Goal: Information Seeking & Learning: Find specific fact

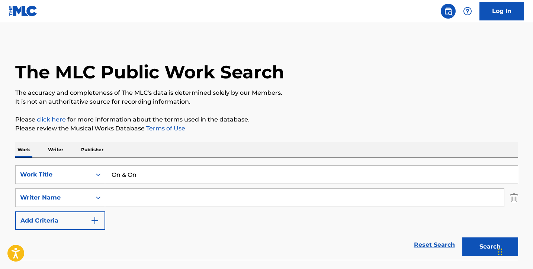
click at [155, 189] on input "Search Form" at bounding box center [304, 198] width 398 height 18
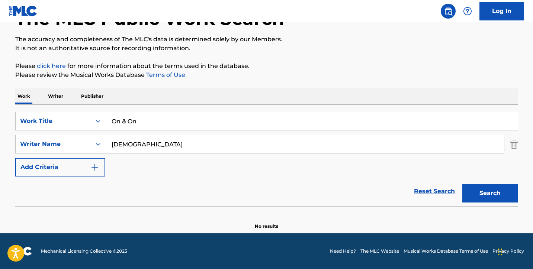
type input "[DEMOGRAPHIC_DATA]"
click at [490, 193] on button "Search" at bounding box center [490, 193] width 56 height 19
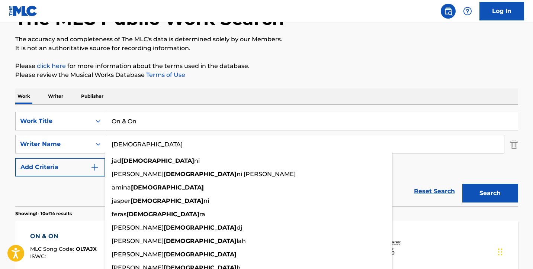
click at [61, 187] on div "Reset Search Search" at bounding box center [266, 192] width 503 height 30
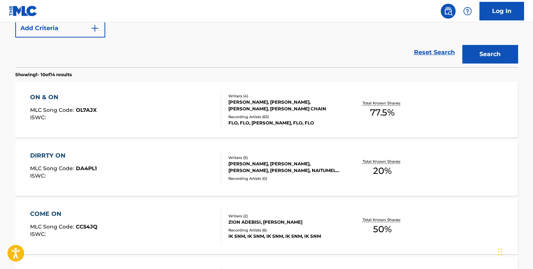
scroll to position [194, 0]
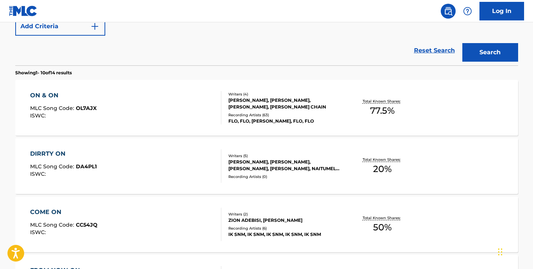
click at [178, 104] on div "ON & ON MLC Song Code : OL7AJX ISWC :" at bounding box center [125, 107] width 191 height 33
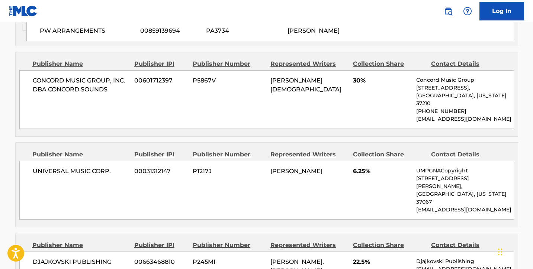
scroll to position [623, 0]
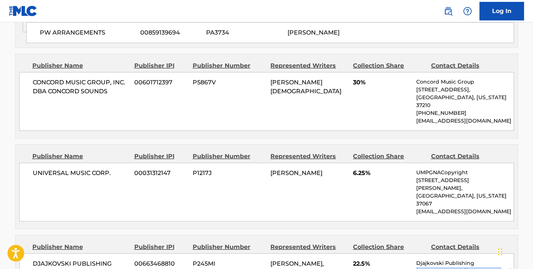
drag, startPoint x: 497, startPoint y: 208, endPoint x: 415, endPoint y: 207, distance: 82.5
click at [415, 253] on div "[PERSON_NAME] PUBLISHING 00663468810 P245MI [PERSON_NAME], [PERSON_NAME] 22.5% …" at bounding box center [266, 268] width 494 height 30
copy p "[EMAIL_ADDRESS][DOMAIN_NAME]"
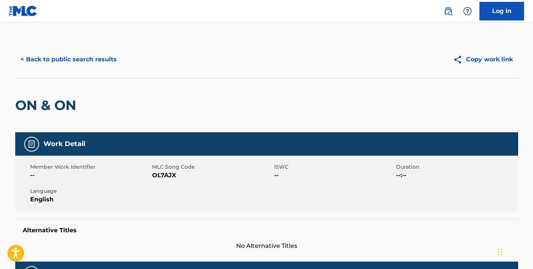
scroll to position [0, 0]
click at [88, 56] on button "< Back to public search results" at bounding box center [68, 59] width 107 height 19
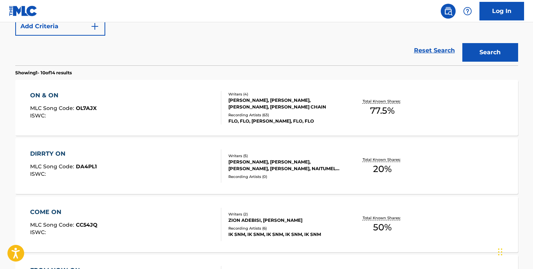
scroll to position [115, 0]
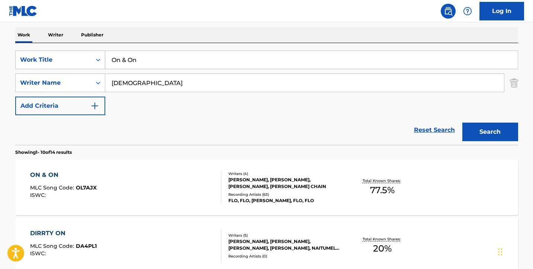
drag, startPoint x: 145, startPoint y: 62, endPoint x: 68, endPoint y: 61, distance: 77.3
click at [68, 61] on div "SearchWithCriteria22bc2ce7-7505-4a8a-aa8d-b43fd42d513e Work Title On & On" at bounding box center [266, 60] width 503 height 19
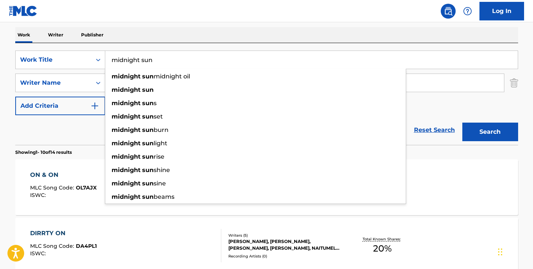
type input "midnight sun"
click at [193, 35] on div "Work Writer Publisher" at bounding box center [266, 35] width 503 height 16
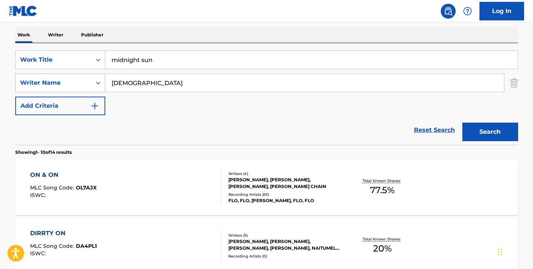
drag, startPoint x: 157, startPoint y: 84, endPoint x: 88, endPoint y: 81, distance: 68.8
click at [88, 81] on div "SearchWithCriteria154dd11c-d9c9-4975-9237-0e236438e84a Writer Name [PERSON_NAME]" at bounding box center [266, 83] width 503 height 19
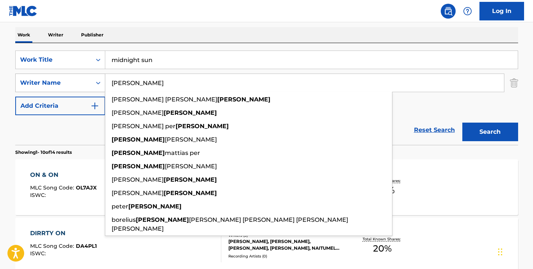
click at [490, 132] on button "Search" at bounding box center [490, 132] width 56 height 19
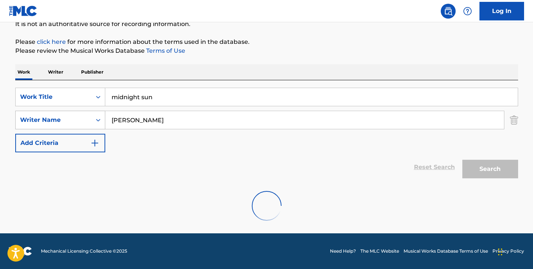
scroll to position [78, 0]
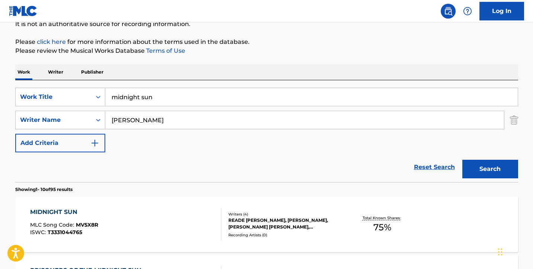
type input "[PERSON_NAME]"
click at [15, 171] on div "Reset Search Search" at bounding box center [266, 167] width 503 height 30
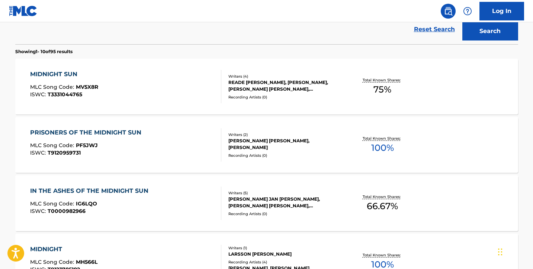
scroll to position [211, 0]
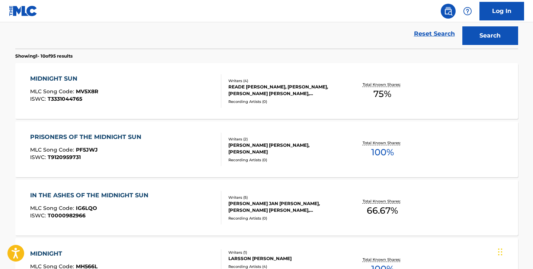
click at [161, 90] on div "MIDNIGHT SUN MLC Song Code : MV5X8R ISWC : T3331044765" at bounding box center [125, 90] width 191 height 33
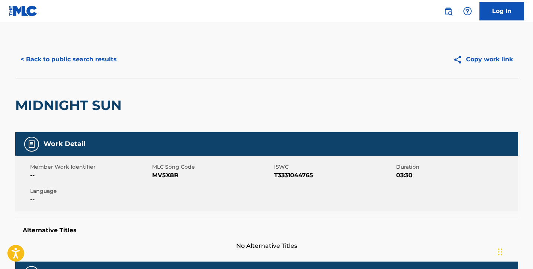
click at [93, 58] on button "< Back to public search results" at bounding box center [68, 59] width 107 height 19
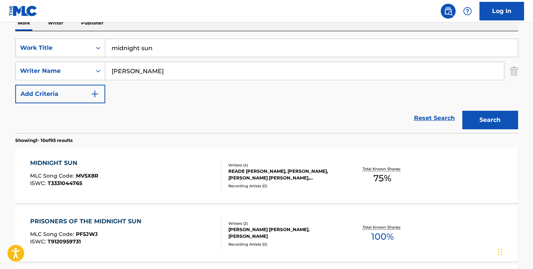
scroll to position [126, 0]
drag, startPoint x: 163, startPoint y: 74, endPoint x: 139, endPoint y: 73, distance: 24.2
click at [139, 73] on input "[PERSON_NAME]" at bounding box center [304, 71] width 398 height 18
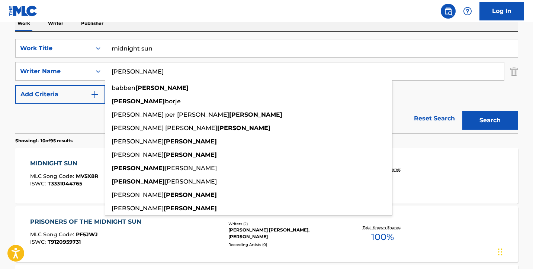
type input "[PERSON_NAME]"
drag, startPoint x: 139, startPoint y: 73, endPoint x: 4, endPoint y: 103, distance: 137.8
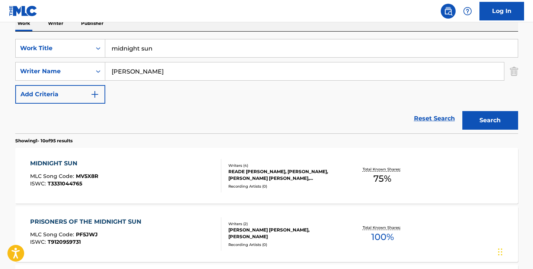
click at [477, 113] on button "Search" at bounding box center [490, 120] width 56 height 19
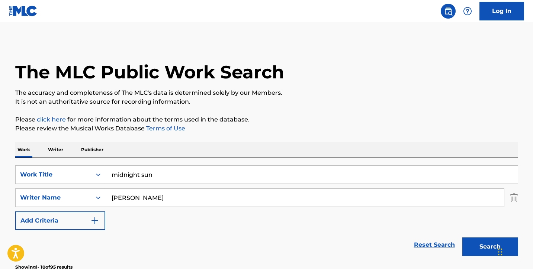
scroll to position [0, 0]
drag, startPoint x: 168, startPoint y: 175, endPoint x: 65, endPoint y: 156, distance: 104.7
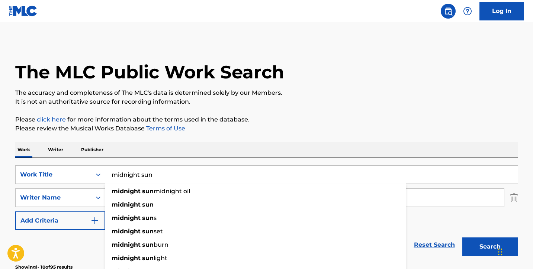
paste input "I'm Just A Girl"
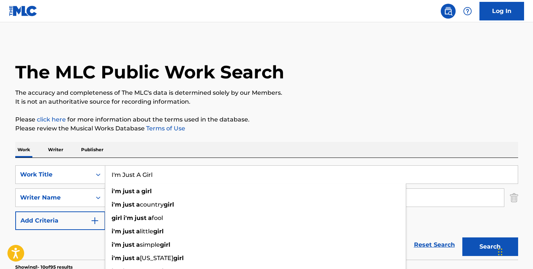
type input "I'm Just A Girl"
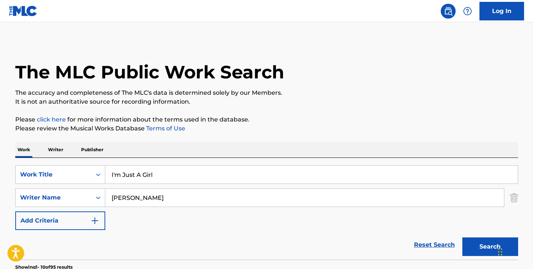
click at [236, 78] on h1 "The MLC Public Work Search" at bounding box center [149, 72] width 269 height 22
drag, startPoint x: 143, startPoint y: 199, endPoint x: 54, endPoint y: 184, distance: 90.4
click at [54, 184] on div "SearchWithCriteria22bc2ce7-7505-4a8a-aa8d-b43fd42d513e Work Title I'm Just A Gi…" at bounding box center [266, 197] width 503 height 65
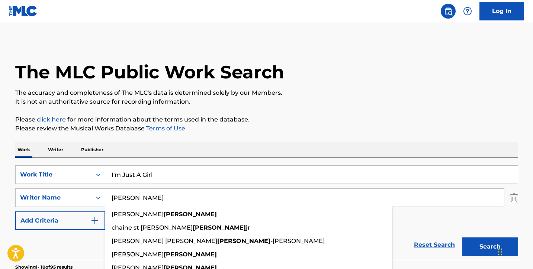
type input "[PERSON_NAME]"
click at [490, 247] on button "Search" at bounding box center [490, 247] width 56 height 19
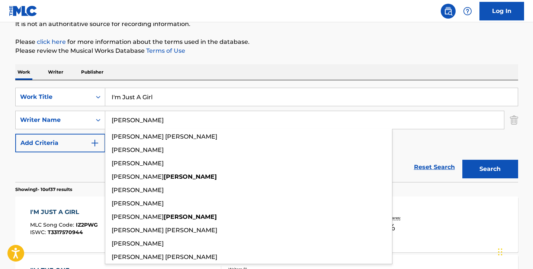
scroll to position [78, 0]
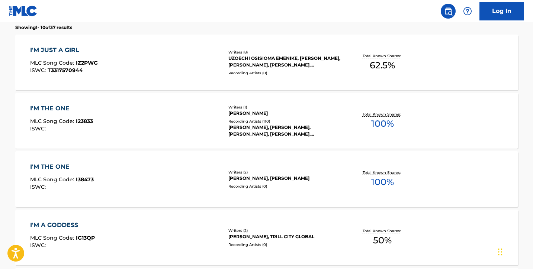
scroll to position [241, 0]
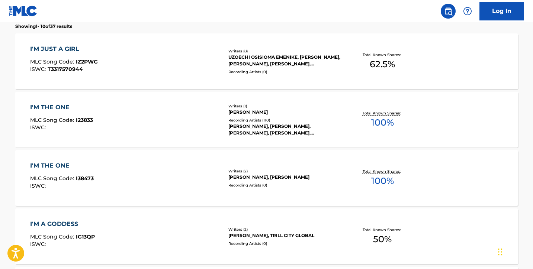
click at [87, 51] on div "I'M JUST A GIRL" at bounding box center [64, 49] width 68 height 9
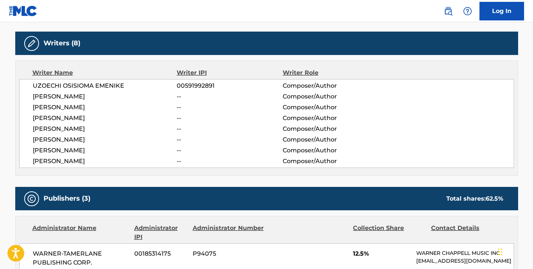
scroll to position [251, 0]
